Goal: Check status: Check status

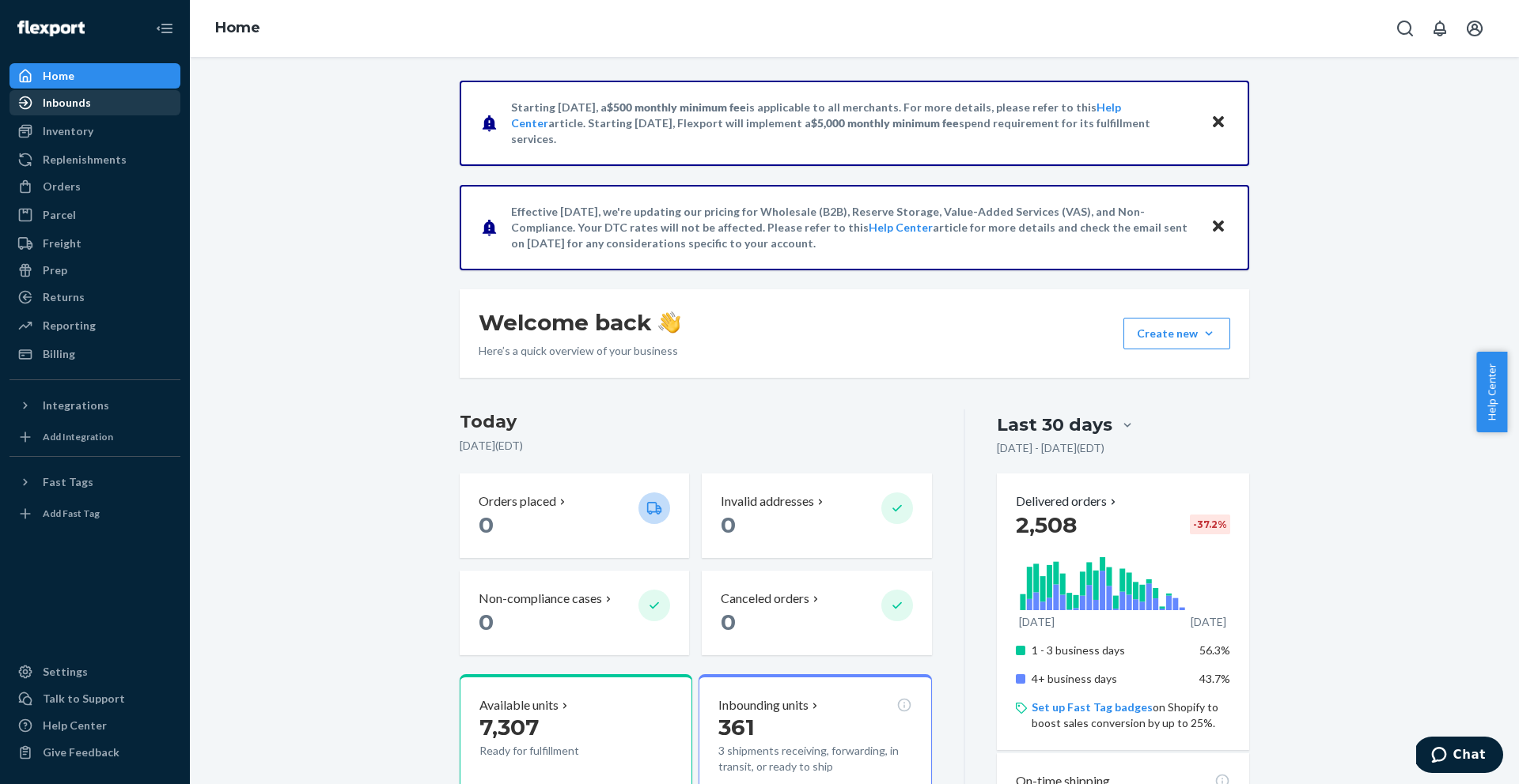
click at [75, 107] on div "Inbounds" at bounding box center [66, 102] width 48 height 15
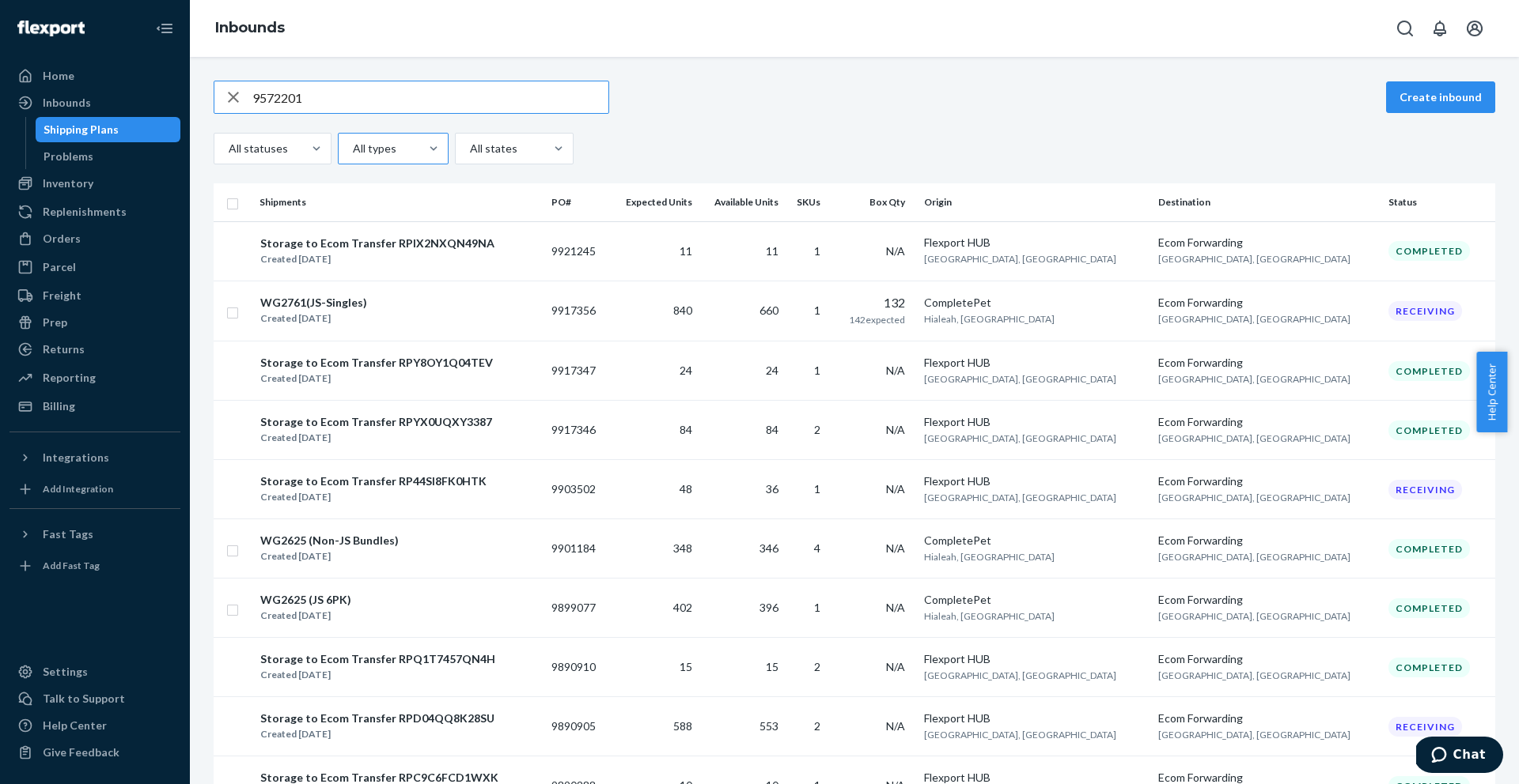
type input "9572201"
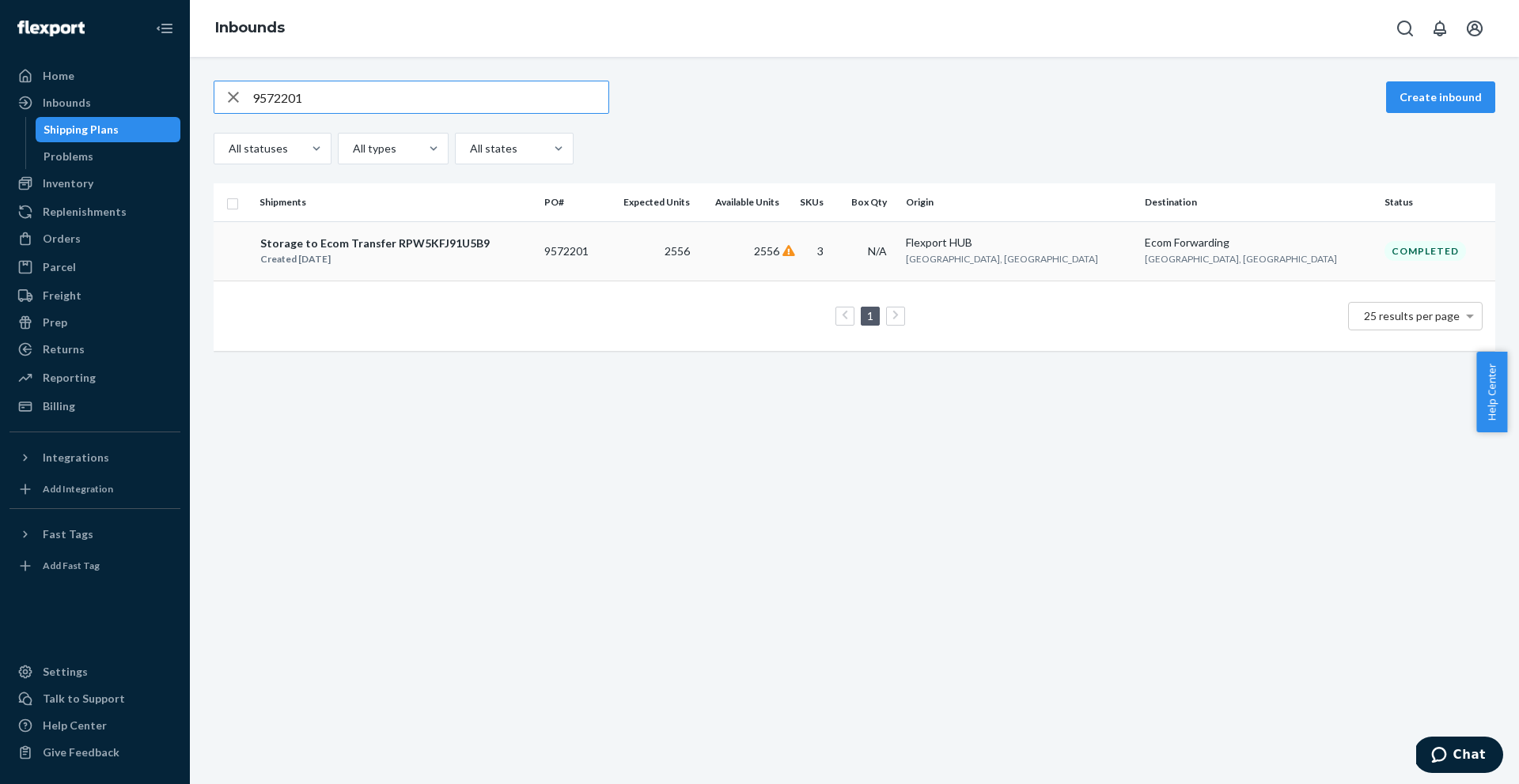
click at [306, 243] on div "Storage to Ecom Transfer RPW5KFJ91U5B9" at bounding box center [374, 243] width 229 height 15
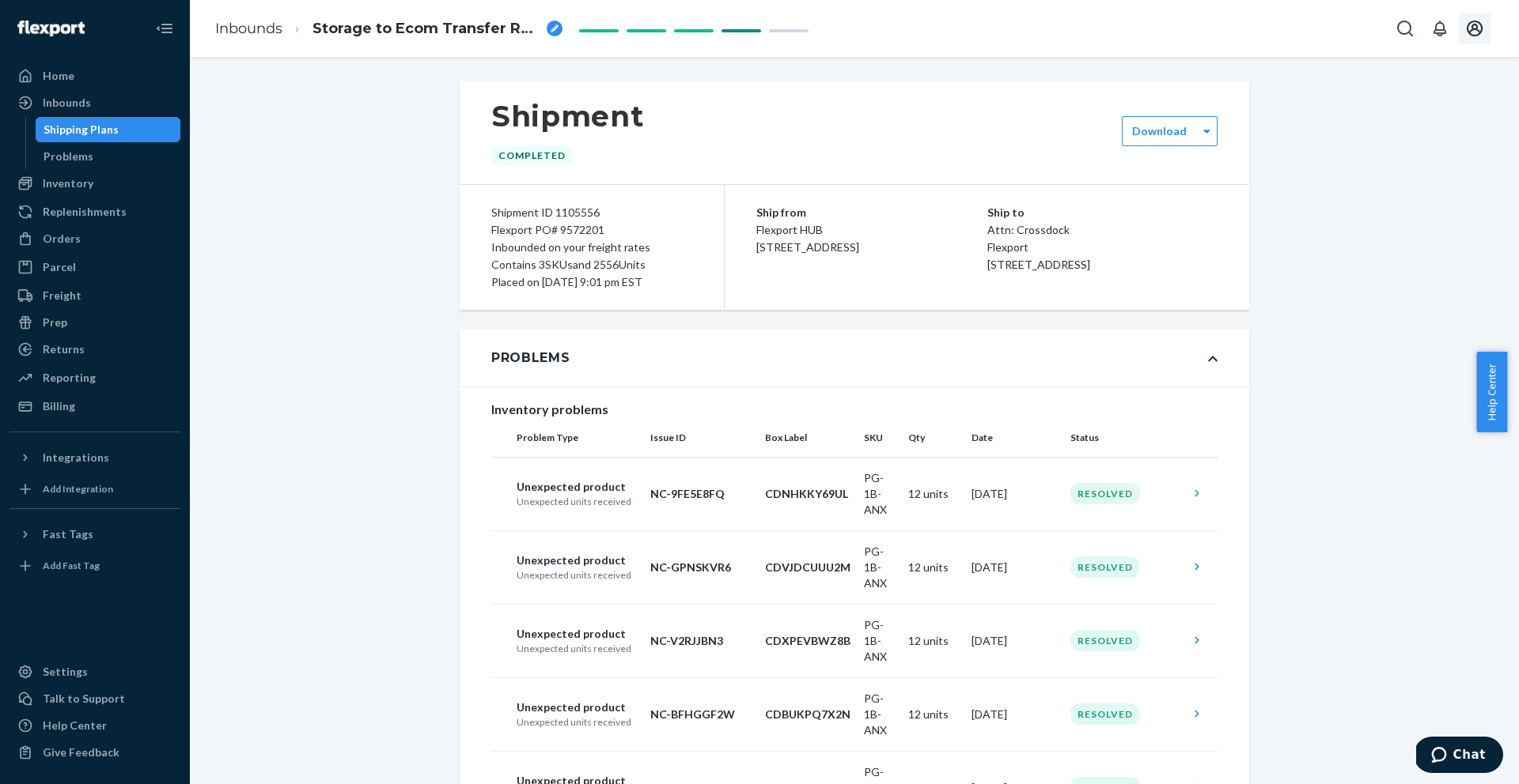
click at [1468, 31] on icon "Open account menu" at bounding box center [1474, 28] width 15 height 15
click at [1468, 30] on icon "Open account menu" at bounding box center [1474, 28] width 15 height 15
click at [60, 104] on div "Inbounds" at bounding box center [66, 102] width 48 height 15
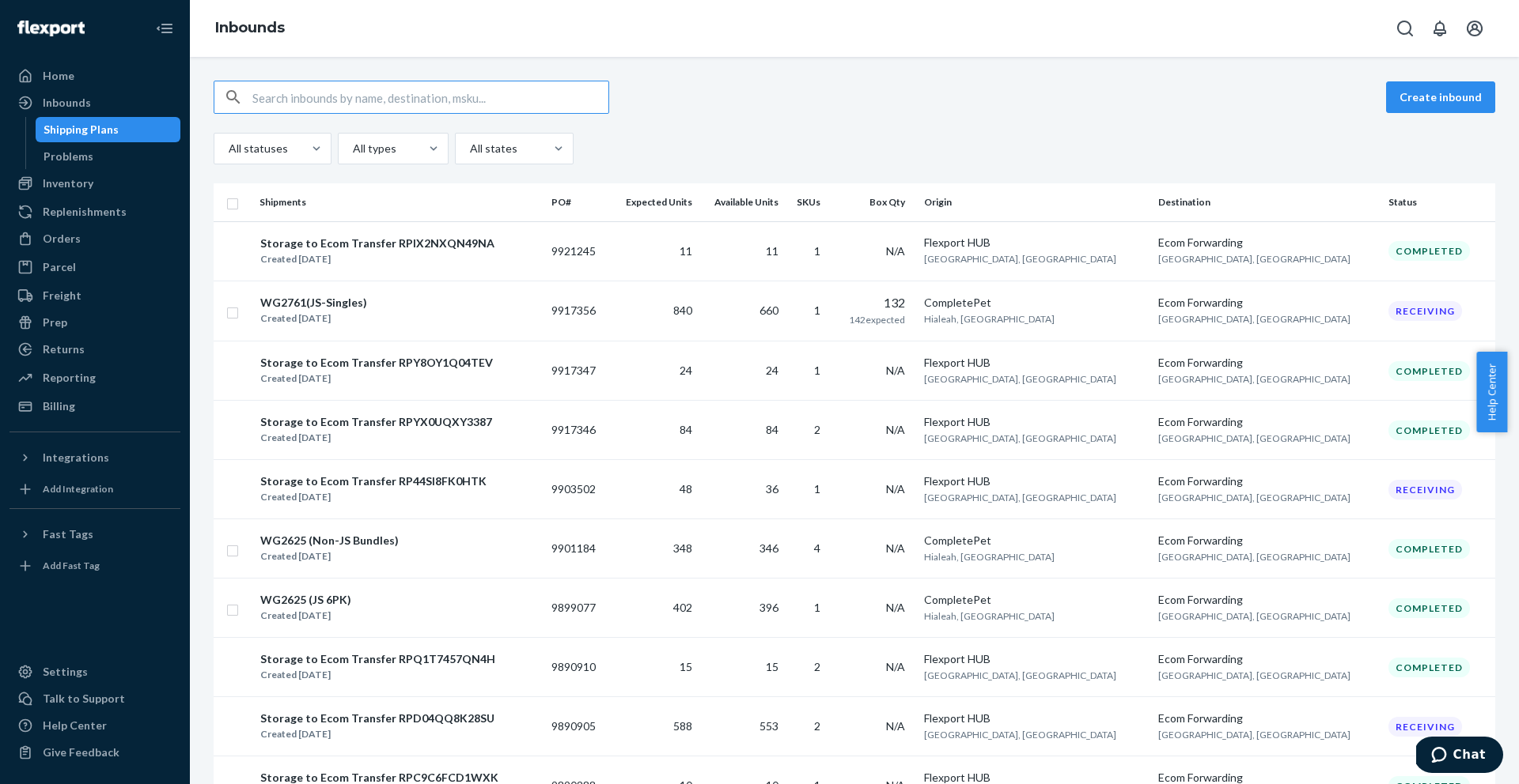
click at [306, 95] on input "text" at bounding box center [430, 97] width 356 height 32
paste input "9752737"
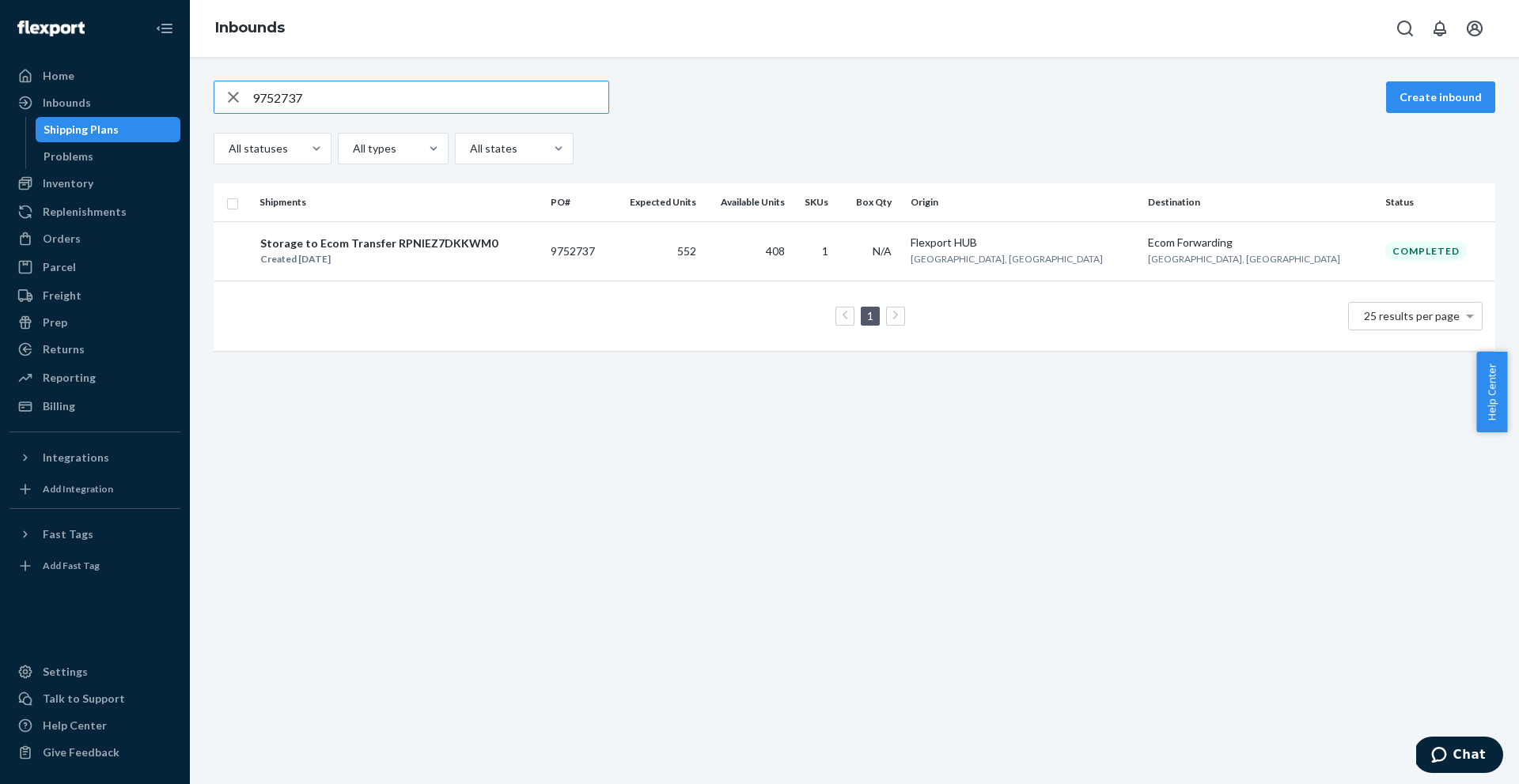
click at [479, 90] on input "9752737" at bounding box center [430, 97] width 356 height 32
paste input "3395"
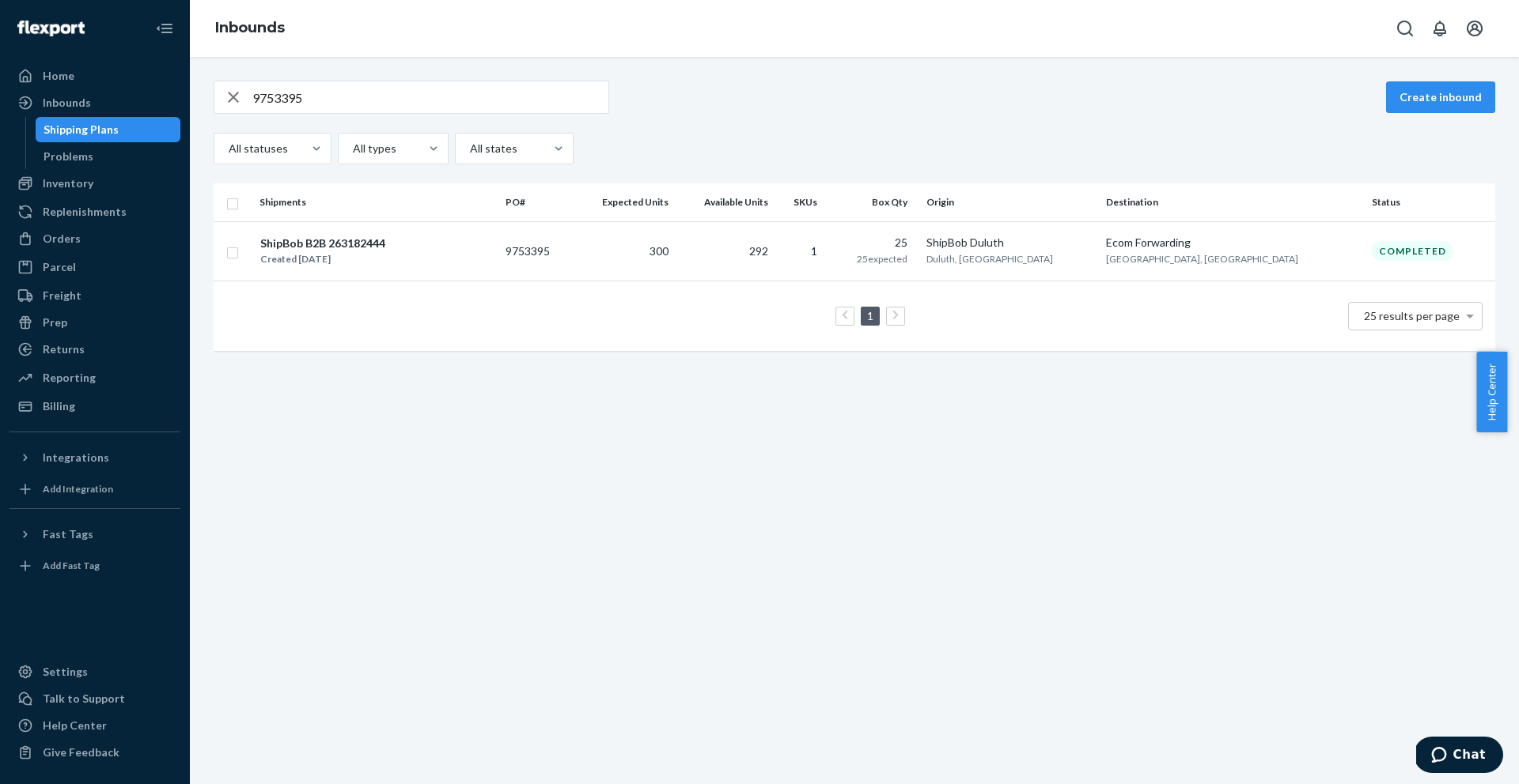
click at [355, 95] on input "9753395" at bounding box center [430, 97] width 356 height 32
paste input "463"
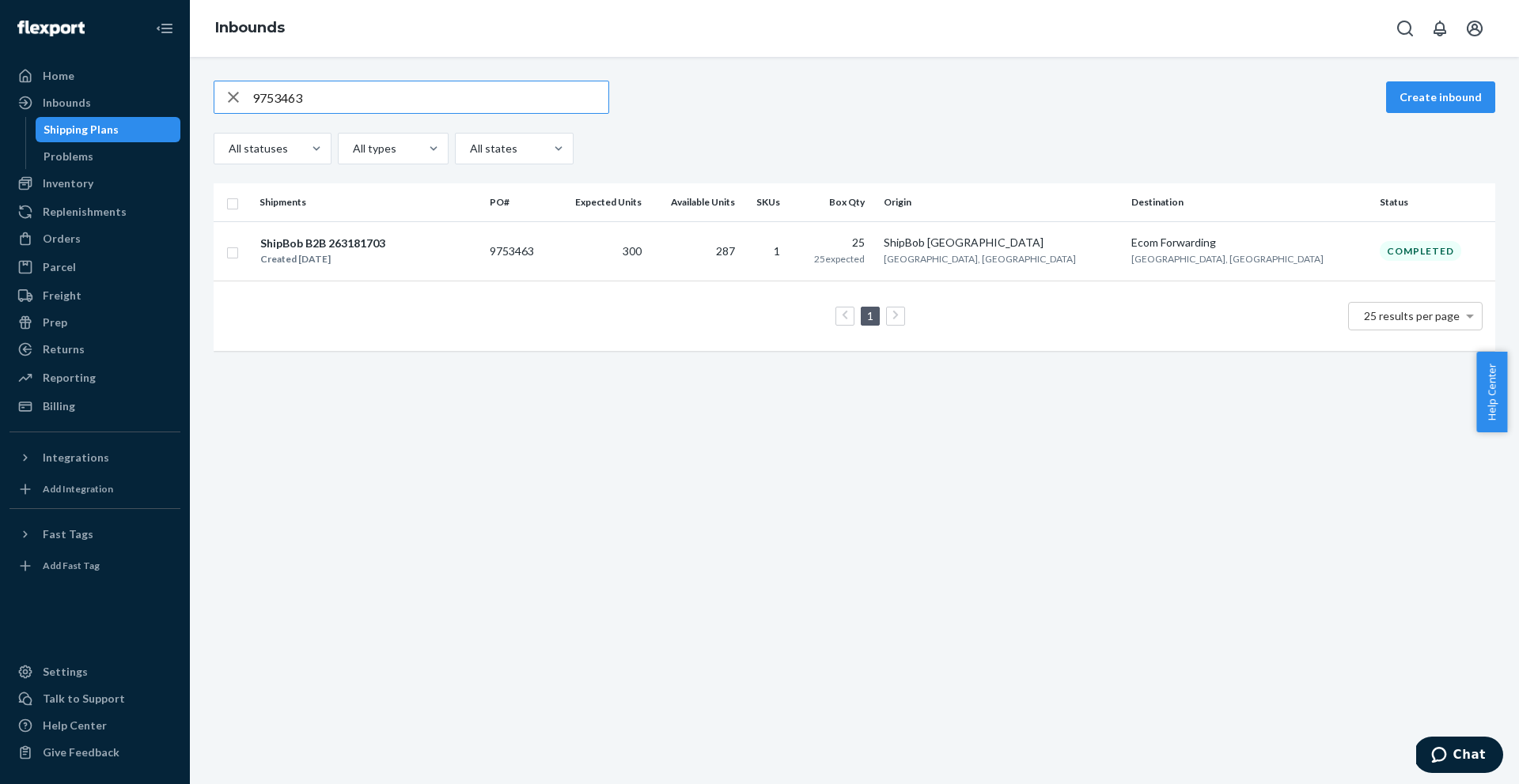
click at [297, 87] on input "9753463" at bounding box center [430, 97] width 356 height 32
paste input "668"
click at [355, 99] on input "9753668" at bounding box center [430, 97] width 356 height 32
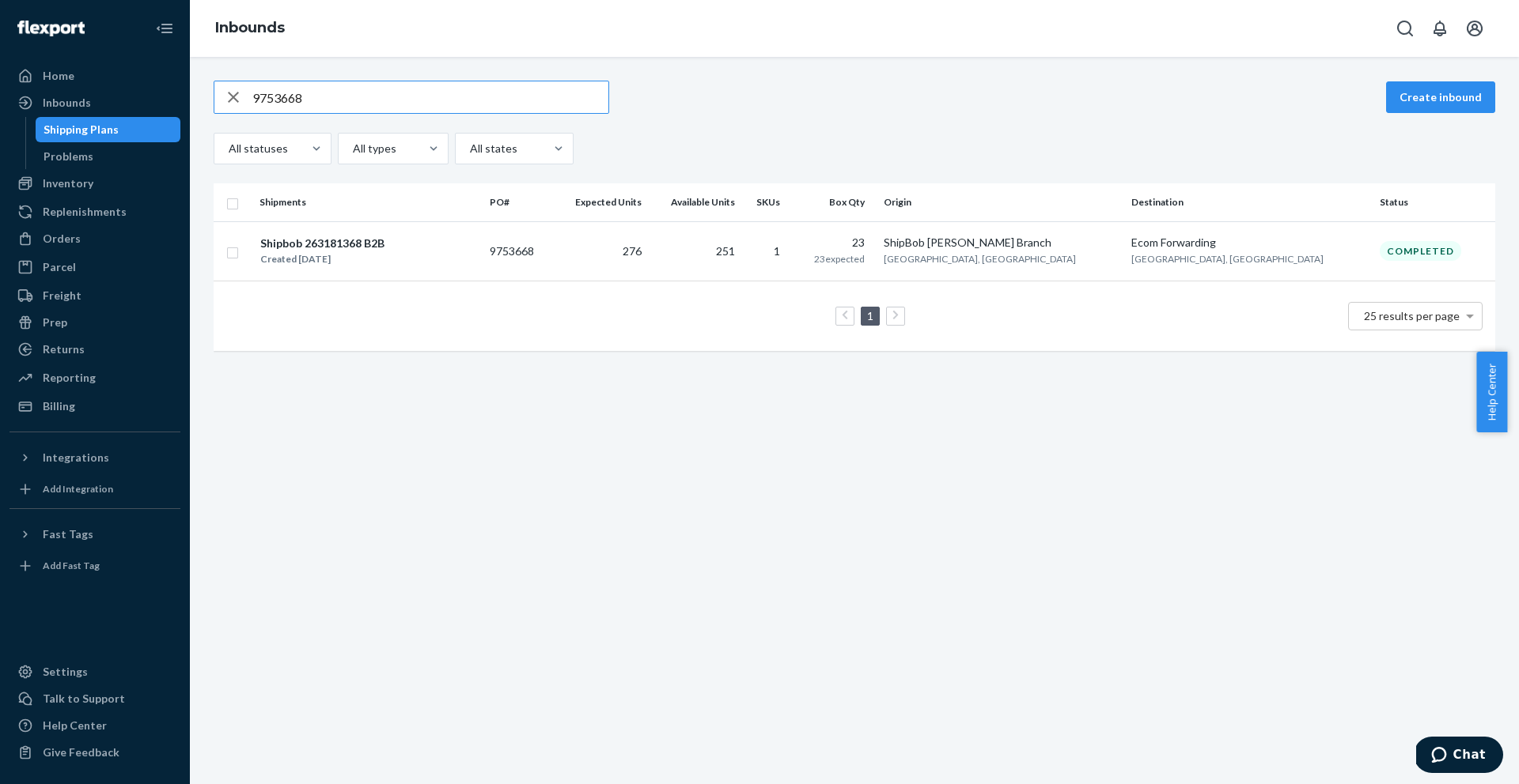
paste input "76"
click at [489, 105] on input "9753676" at bounding box center [430, 97] width 356 height 32
paste input "66402"
click at [347, 114] on div "9766402 Create inbound All statuses All types All states" at bounding box center [854, 122] width 1282 height 84
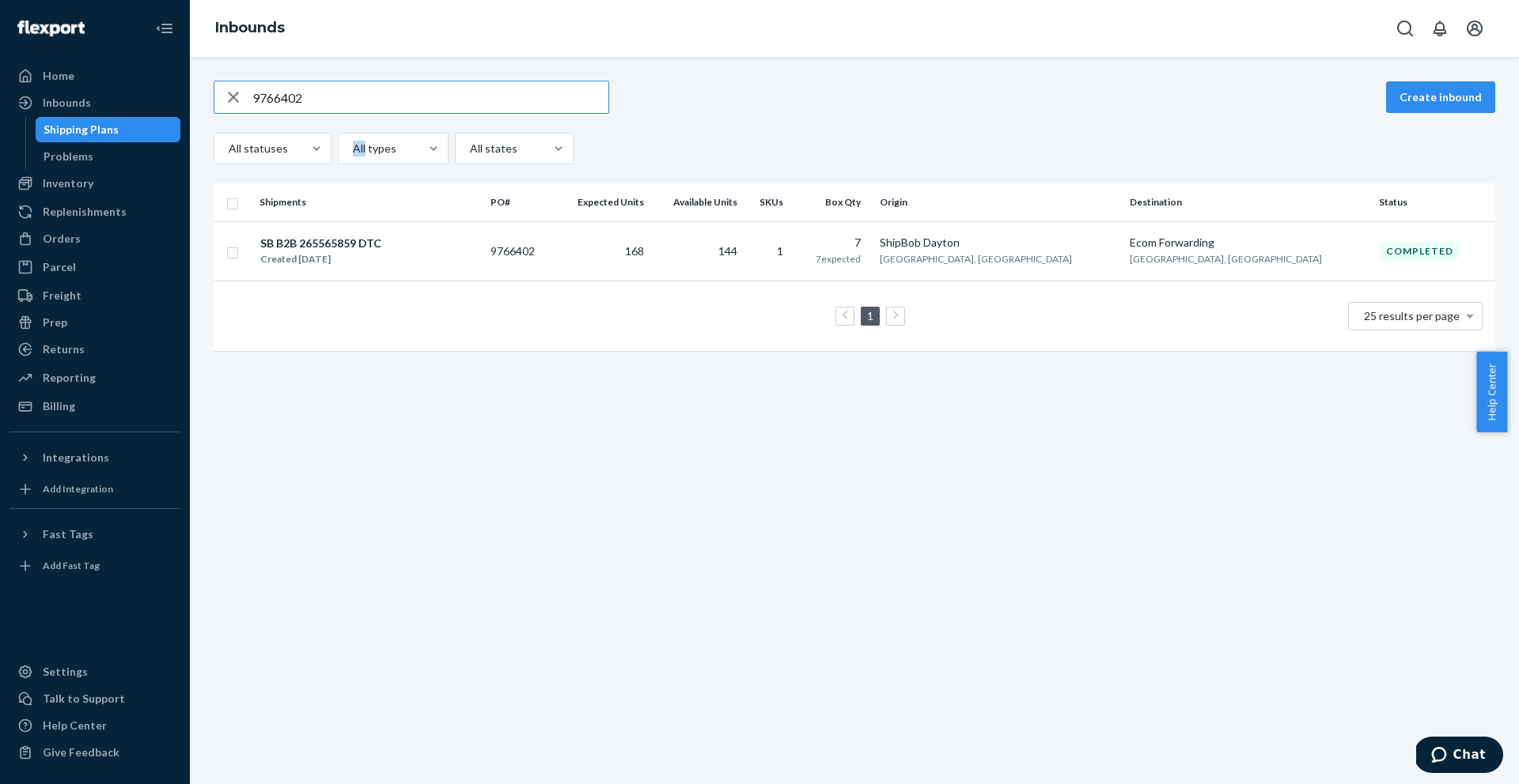
click at [347, 114] on div "9766402 Create inbound All statuses All types All states" at bounding box center [854, 122] width 1282 height 84
click at [349, 103] on input "9766402" at bounding box center [430, 97] width 356 height 32
paste input "91596"
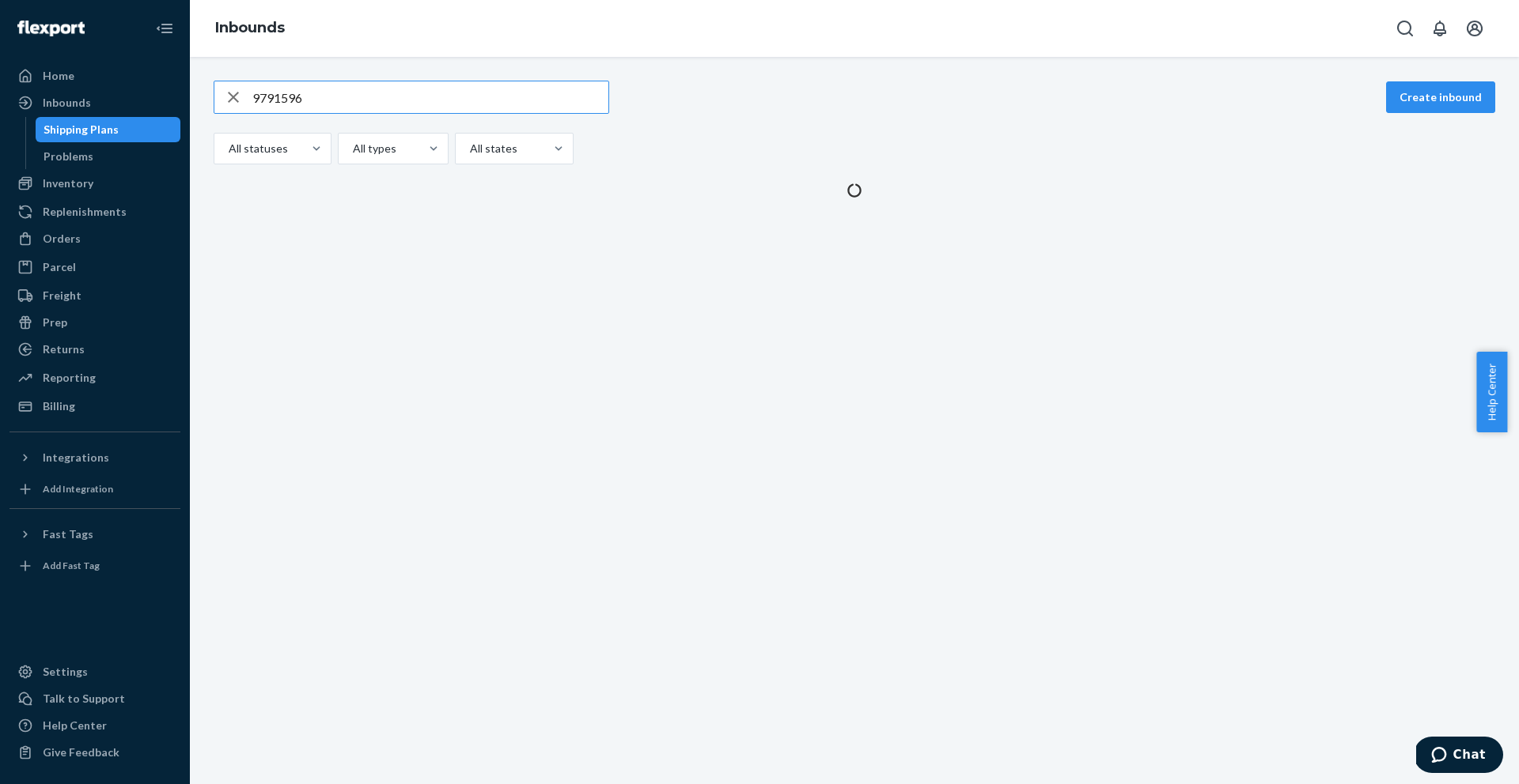
type input "9791596"
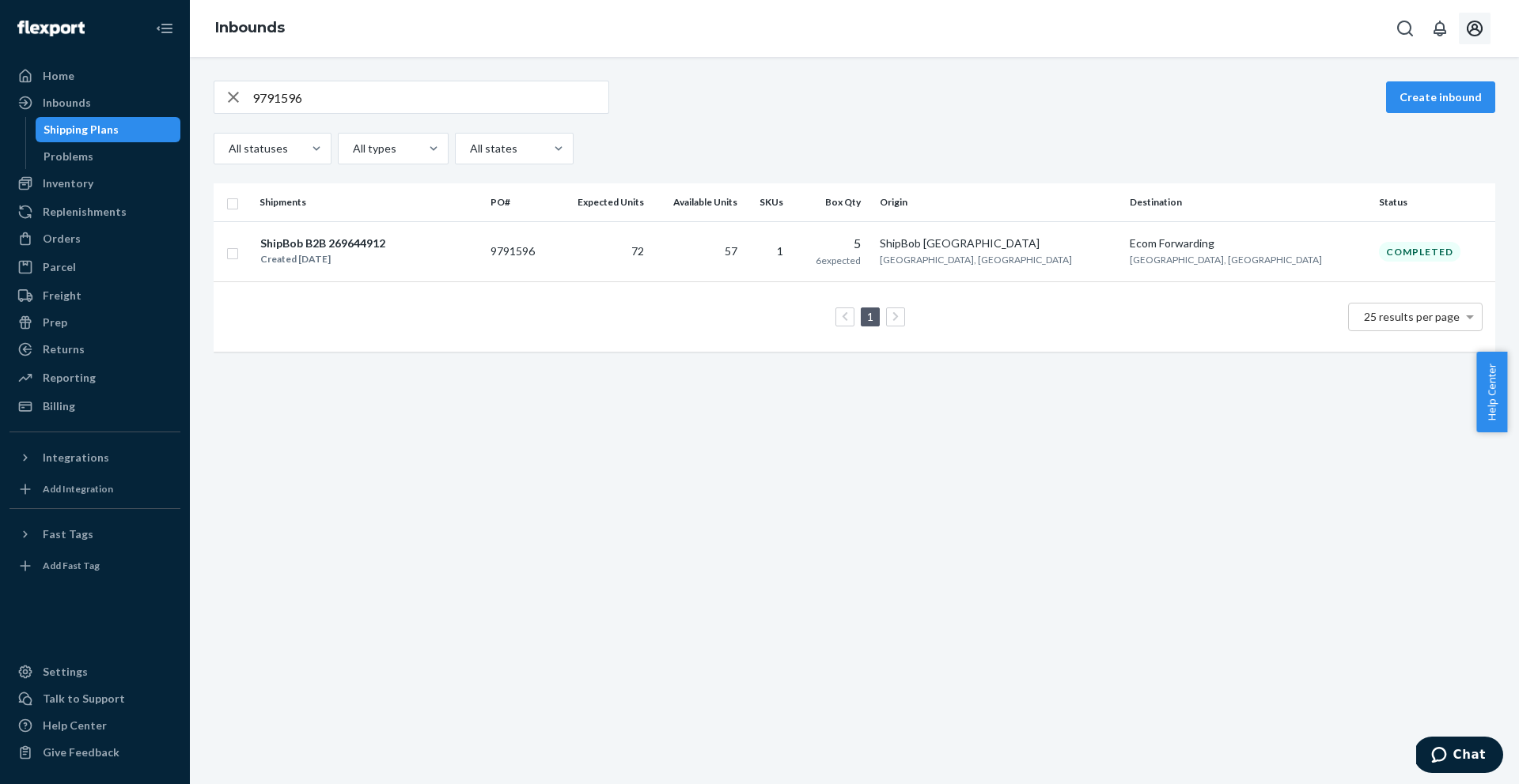
click at [1484, 36] on button "Open account menu" at bounding box center [1474, 29] width 32 height 32
click at [1378, 171] on div "Log out" at bounding box center [1437, 186] width 119 height 29
